Goal: Navigation & Orientation: Find specific page/section

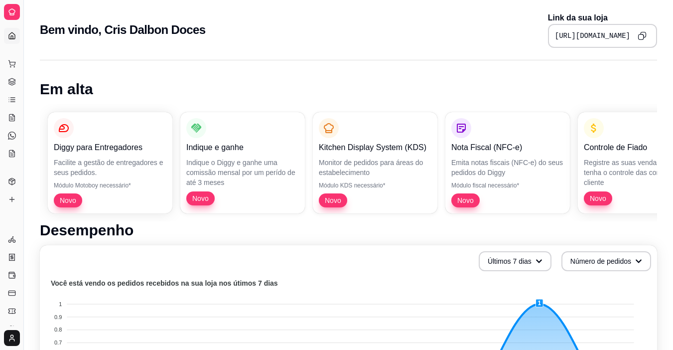
click at [12, 40] on div "Dia a dia" at bounding box center [11, 48] width 15 height 16
click at [11, 62] on icon at bounding box center [12, 64] width 8 height 8
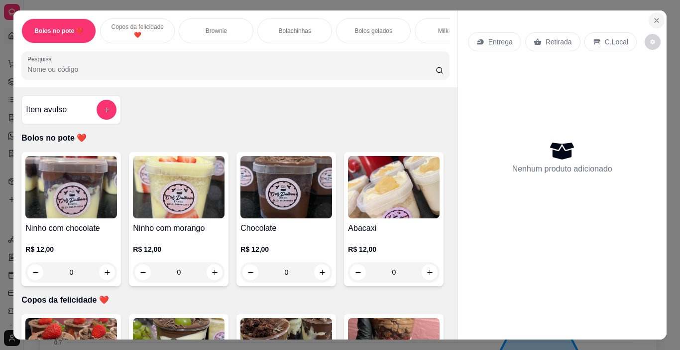
click at [653, 18] on icon "Close" at bounding box center [657, 20] width 8 height 8
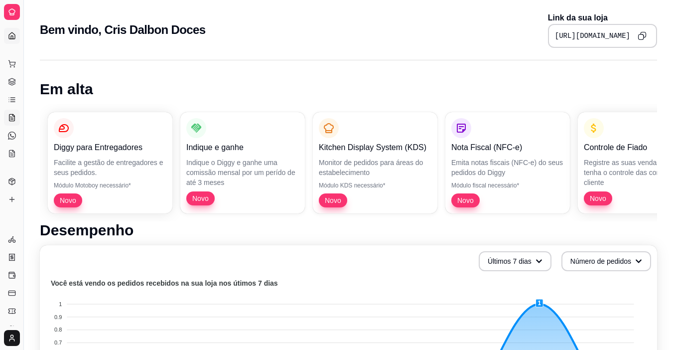
click at [12, 117] on icon at bounding box center [12, 118] width 8 height 8
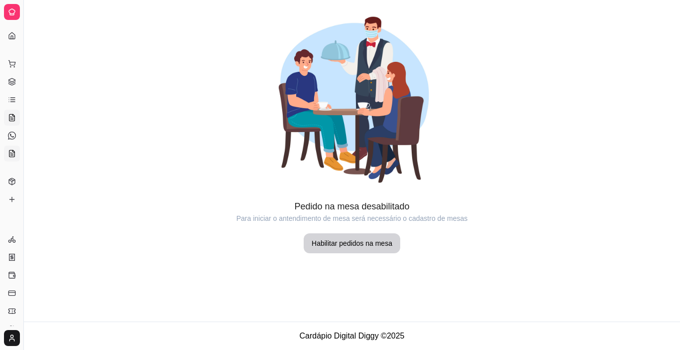
click at [15, 148] on link "KDS" at bounding box center [12, 153] width 16 height 16
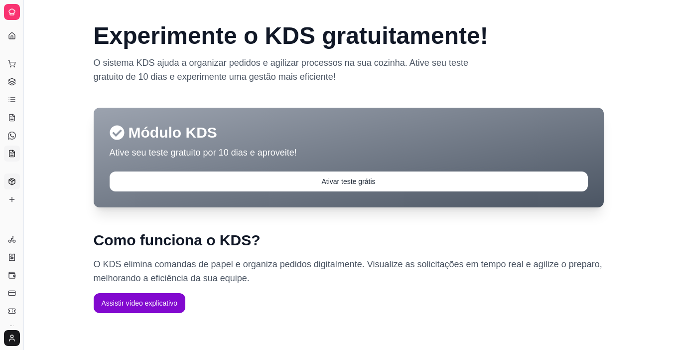
click at [7, 180] on link "Produtos" at bounding box center [12, 181] width 16 height 16
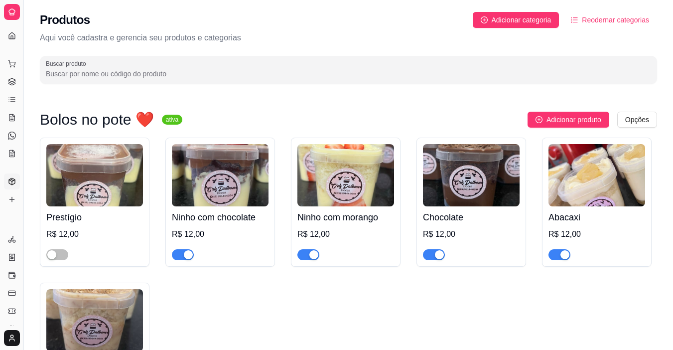
click at [14, 10] on icon at bounding box center [12, 12] width 8 height 8
